Goal: Find specific page/section: Find specific page/section

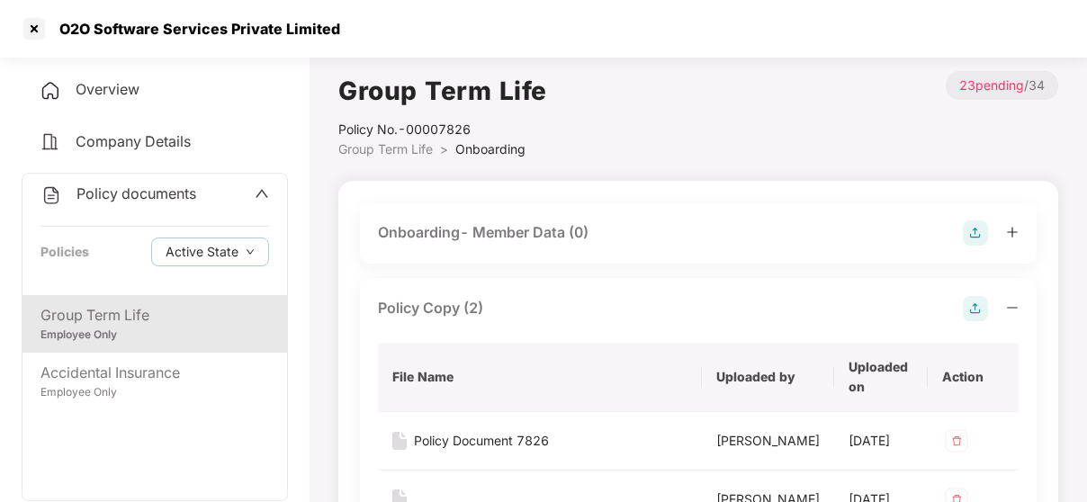
scroll to position [138, 0]
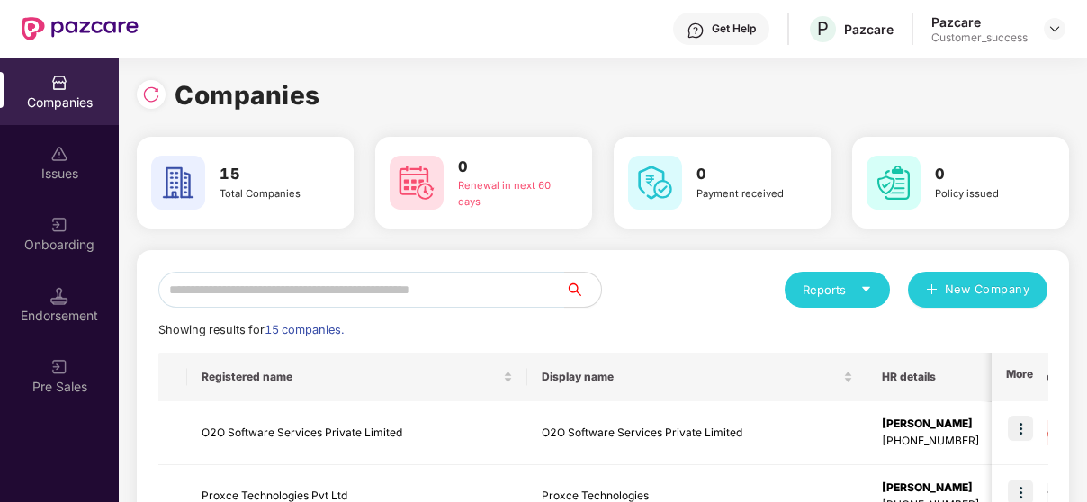
click at [329, 302] on input "text" at bounding box center [361, 290] width 407 height 36
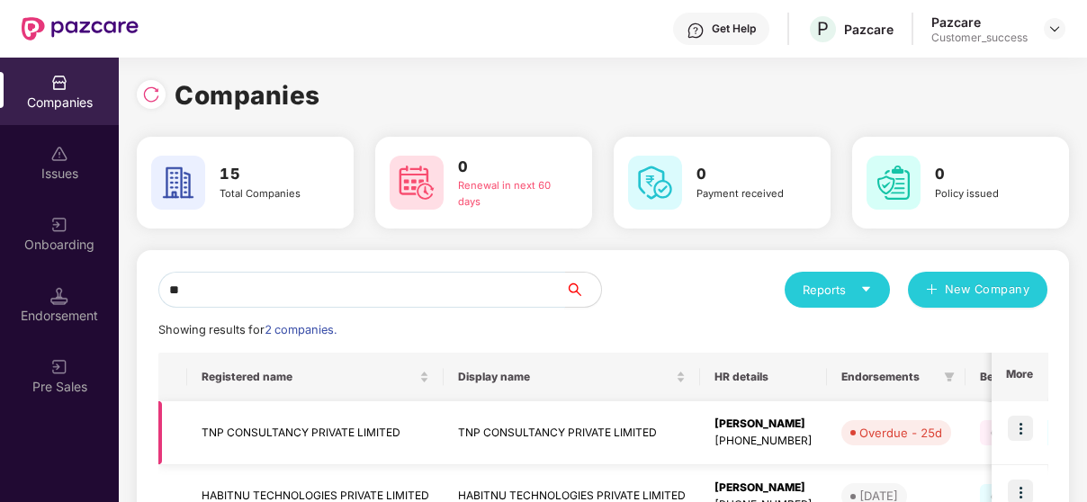
type input "**"
click at [1019, 421] on img at bounding box center [1020, 428] width 25 height 25
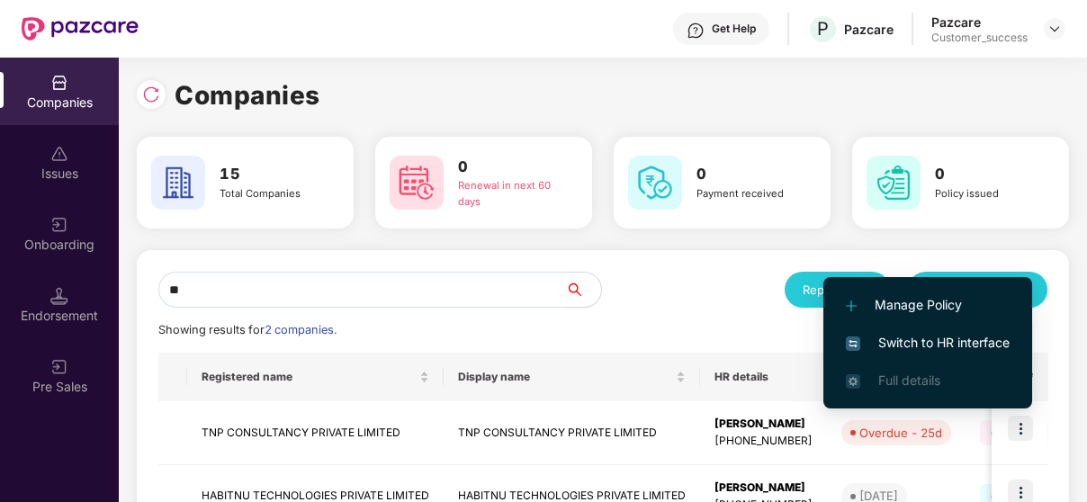
click at [1013, 344] on li "Switch to HR interface" at bounding box center [928, 343] width 209 height 38
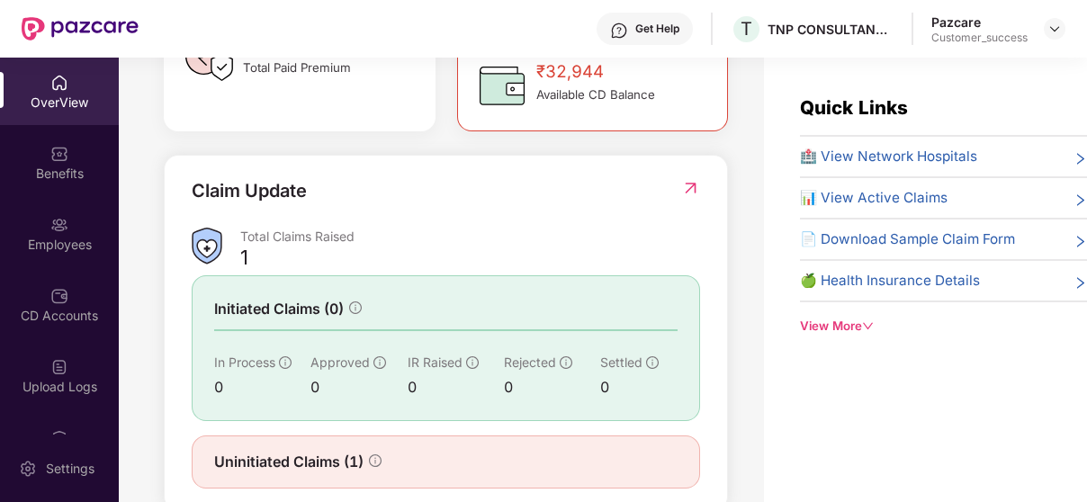
scroll to position [630, 0]
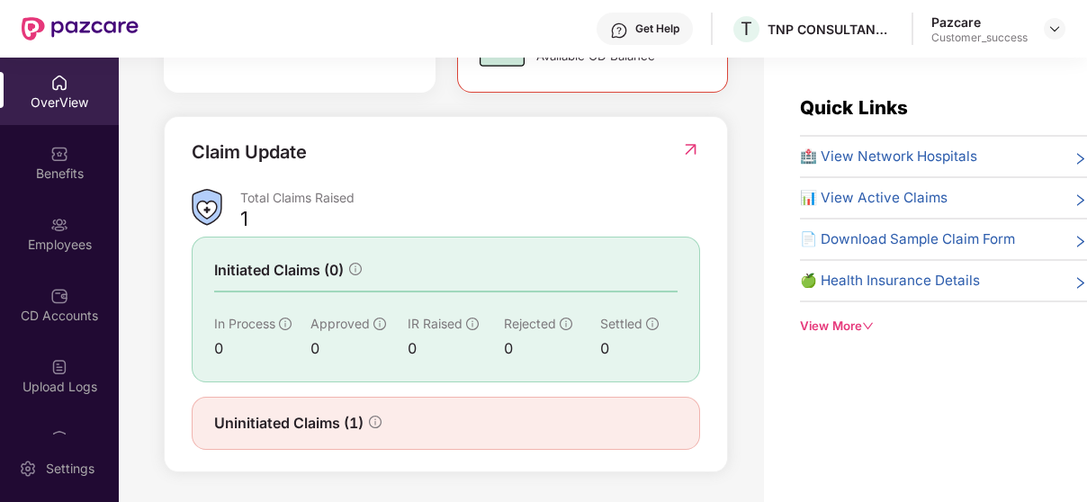
click at [684, 151] on img at bounding box center [690, 149] width 19 height 18
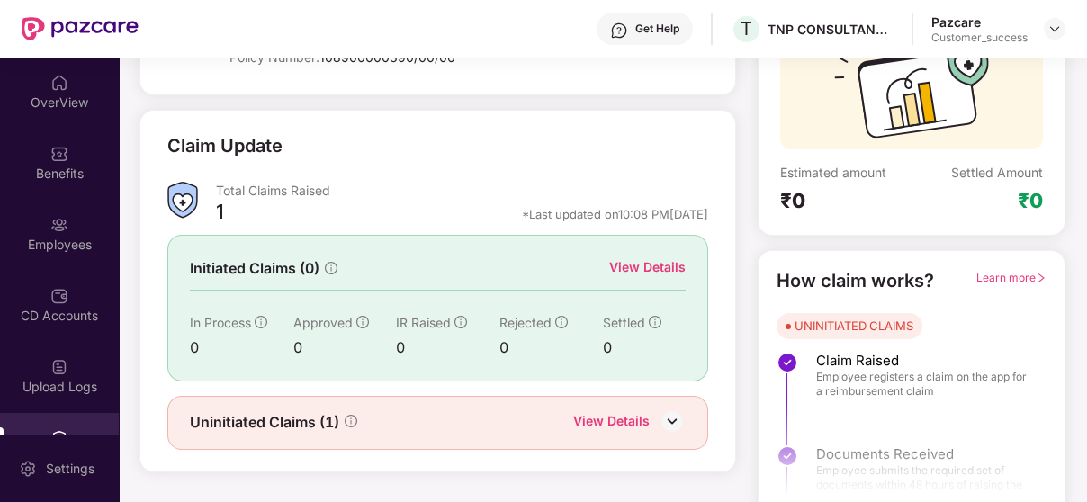
scroll to position [201, 0]
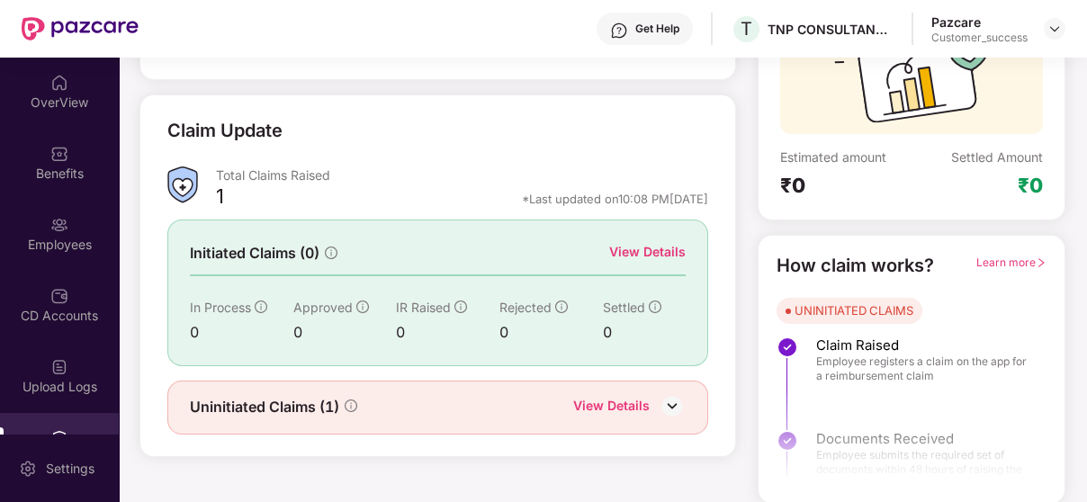
click at [322, 378] on div "Claim Update Total Claims Raised 1 *Last updated on 10:08 PM[DATE] Initiated Cl…" at bounding box center [437, 276] width 541 height 318
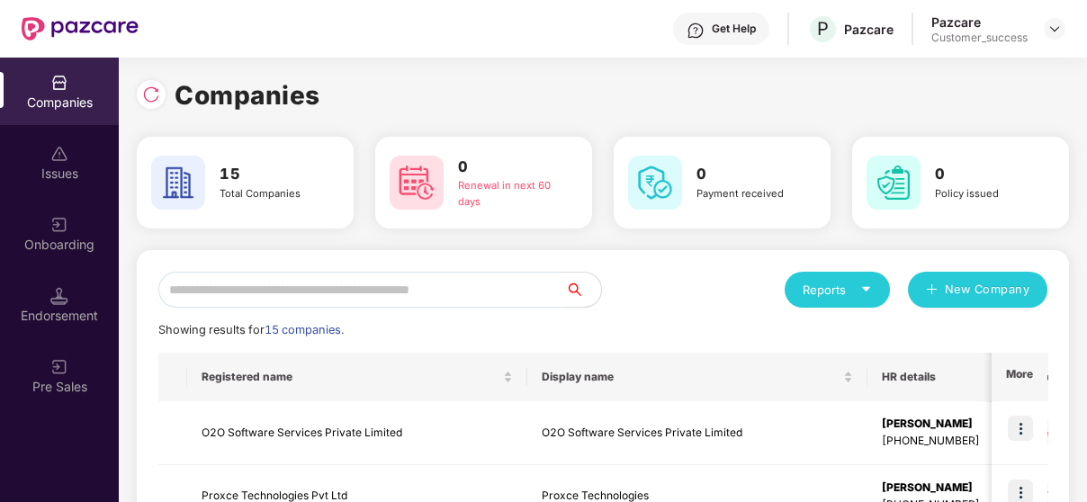
click at [258, 297] on input "text" at bounding box center [361, 290] width 407 height 36
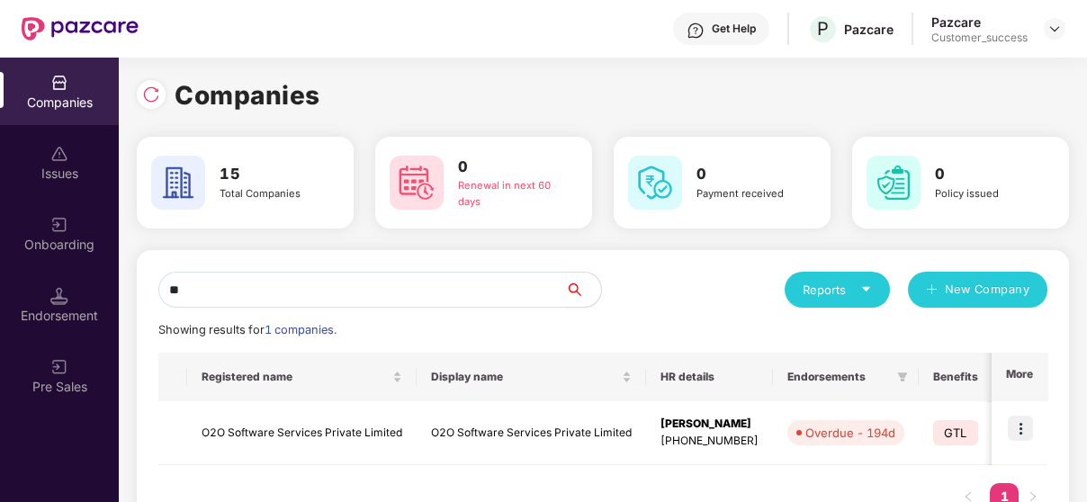
type input "*"
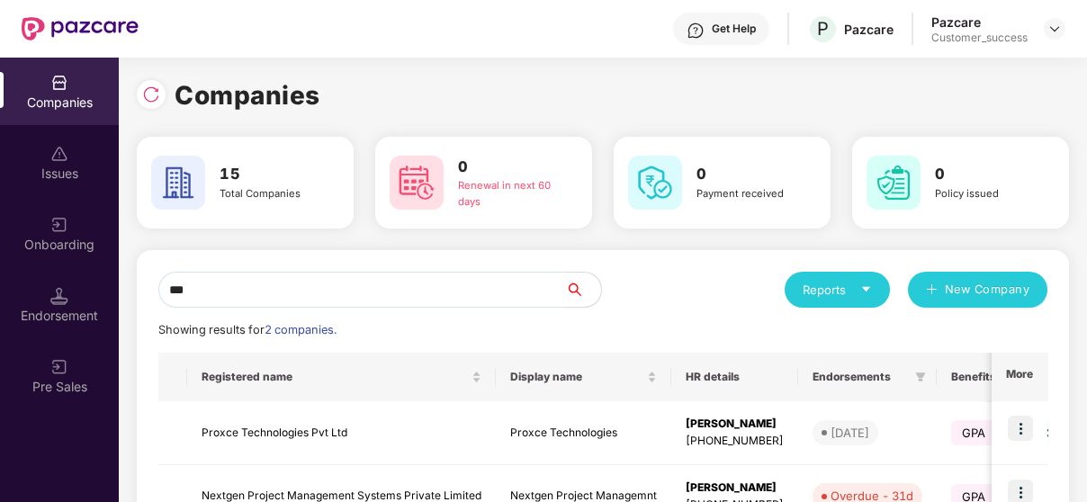
type input "***"
click at [261, 432] on td "Proxce Technologies Pvt Ltd" at bounding box center [341, 433] width 309 height 64
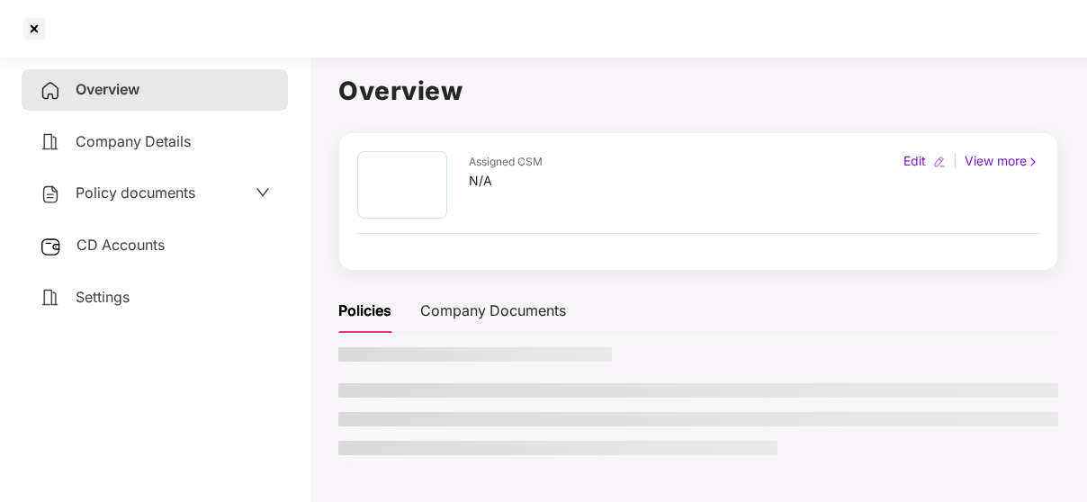
click at [118, 253] on span "CD Accounts" at bounding box center [121, 245] width 88 height 18
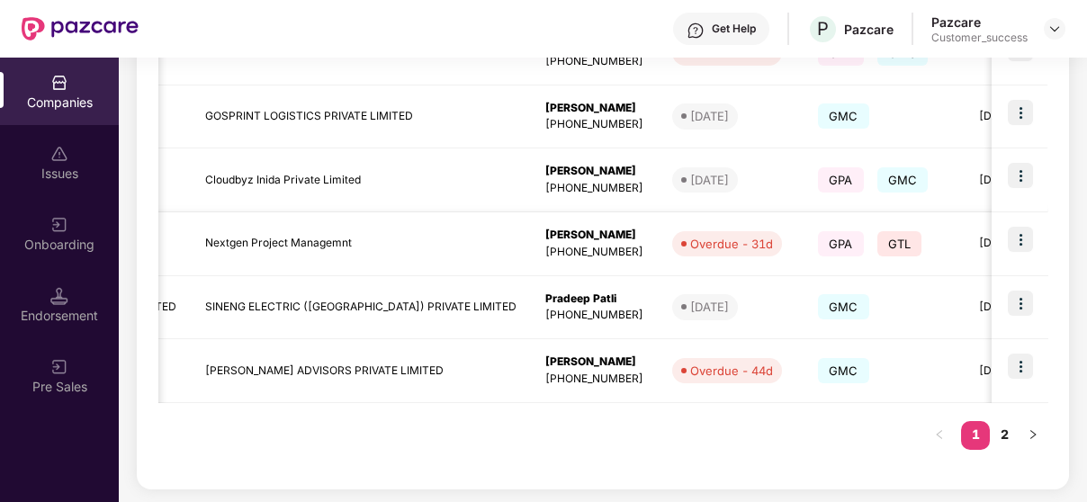
scroll to position [0, 424]
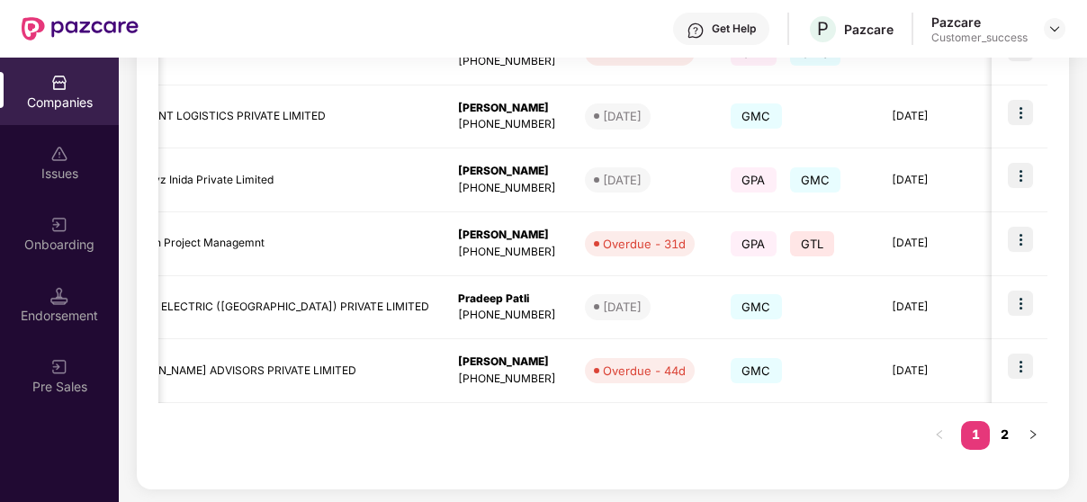
click at [997, 434] on link "2" at bounding box center [1004, 434] width 29 height 27
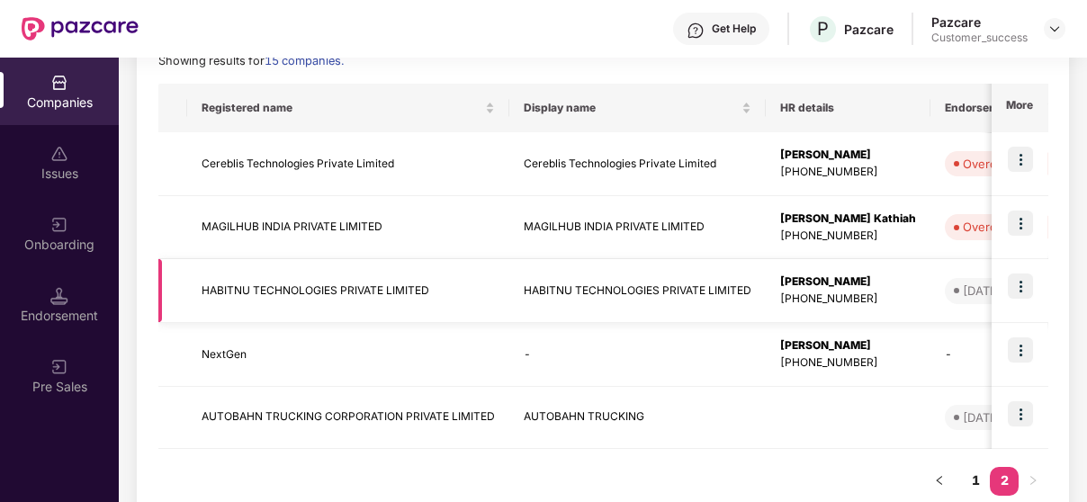
scroll to position [266, 0]
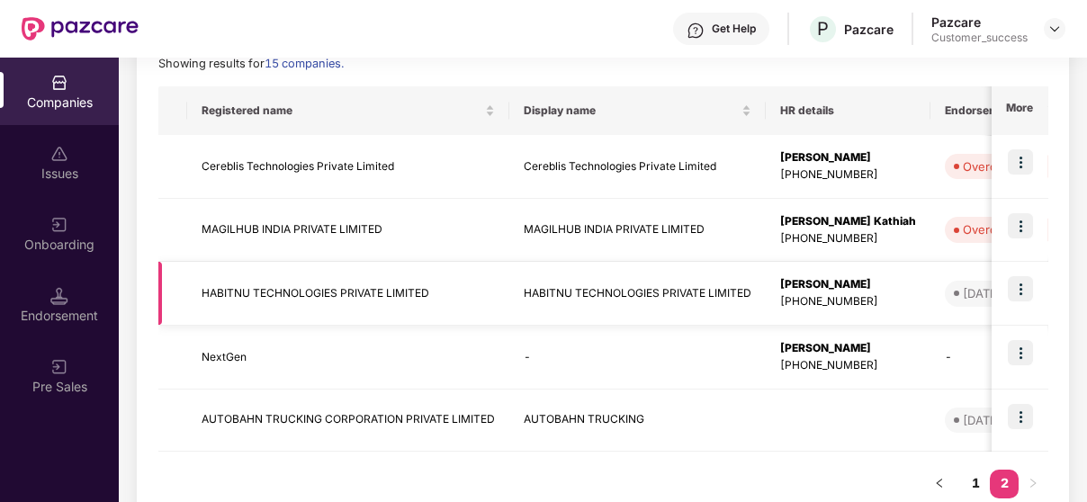
click at [271, 283] on td "HABITNU TECHNOLOGIES PRIVATE LIMITED" at bounding box center [348, 294] width 322 height 64
